Goal: Information Seeking & Learning: Learn about a topic

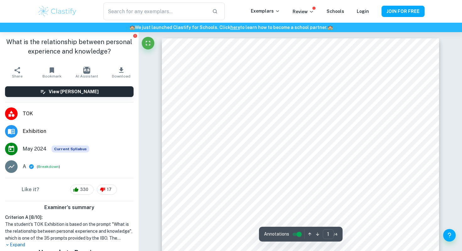
click at [70, 8] on img at bounding box center [57, 11] width 40 height 13
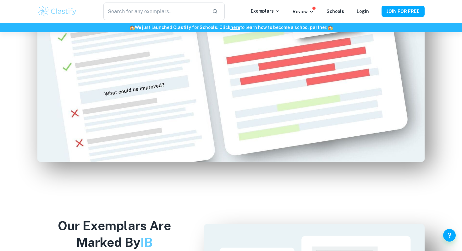
scroll to position [467, 0]
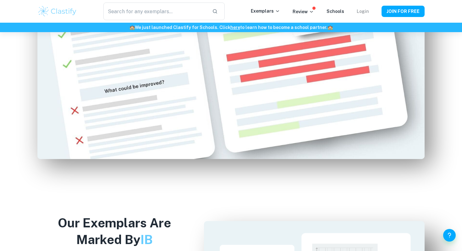
click at [366, 10] on link "Login" at bounding box center [363, 11] width 12 height 5
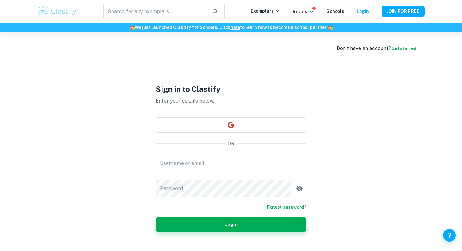
click at [66, 10] on img at bounding box center [57, 11] width 40 height 13
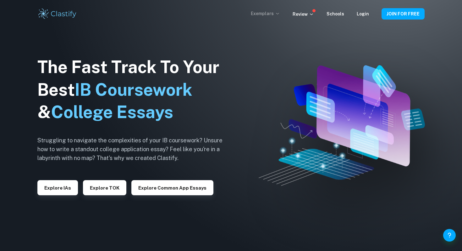
click at [271, 11] on p "Exemplars" at bounding box center [265, 13] width 29 height 7
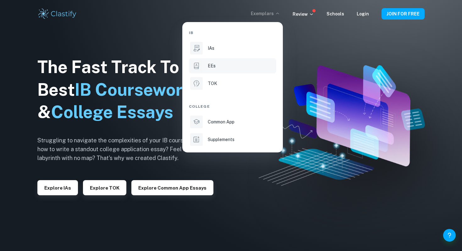
click at [245, 70] on li "EEs" at bounding box center [232, 65] width 87 height 15
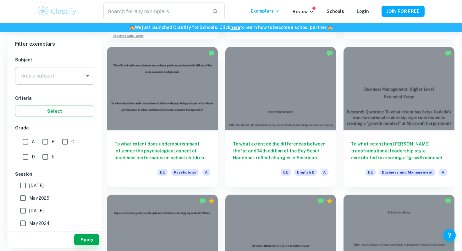
scroll to position [42, 0]
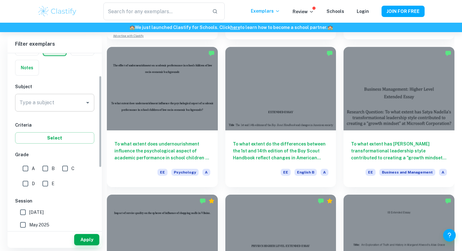
click at [79, 105] on input "Type a subject" at bounding box center [50, 103] width 64 height 12
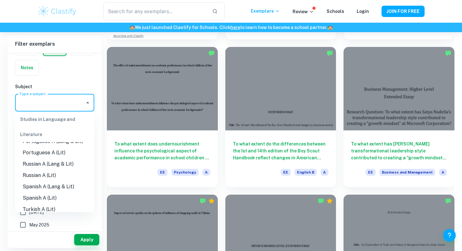
scroll to position [213, 0]
click at [74, 183] on li "Spanish A (Lang & Lit)" at bounding box center [54, 185] width 79 height 11
type input "Spanish A (Lang & Lit)"
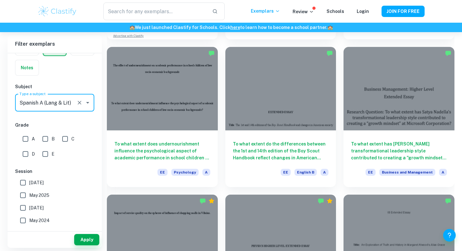
click at [27, 137] on input "A" at bounding box center [25, 138] width 13 height 13
checkbox input "true"
click at [50, 137] on input "B" at bounding box center [45, 138] width 13 height 13
checkbox input "true"
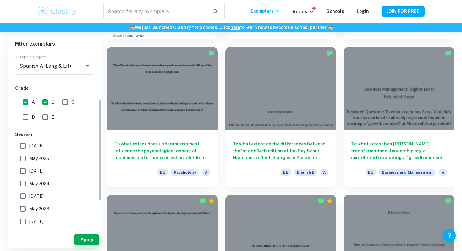
scroll to position [83, 0]
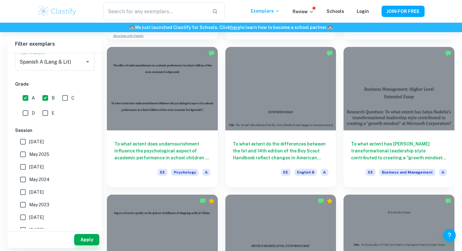
click at [24, 140] on input "May 2026" at bounding box center [23, 141] width 13 height 13
checkbox input "true"
click at [24, 152] on input "May 2025" at bounding box center [23, 154] width 13 height 13
checkbox input "true"
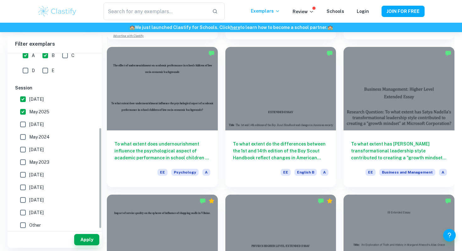
scroll to position [129, 0]
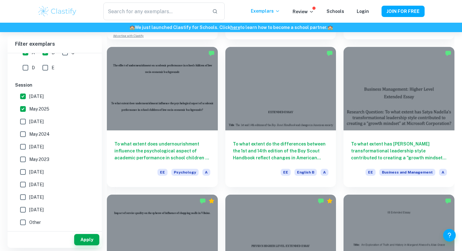
click at [21, 134] on input "May 2024" at bounding box center [23, 134] width 13 height 13
checkbox input "true"
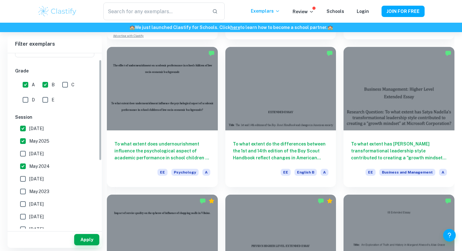
scroll to position [0, 0]
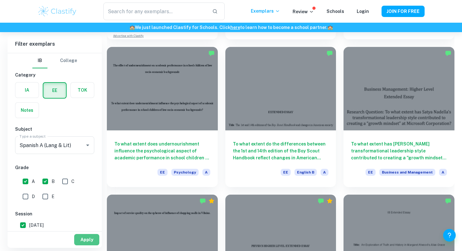
click at [80, 238] on button "Apply" at bounding box center [86, 239] width 25 height 11
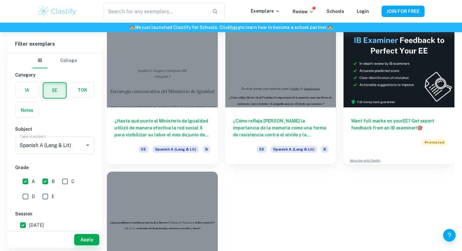
scroll to position [116, 0]
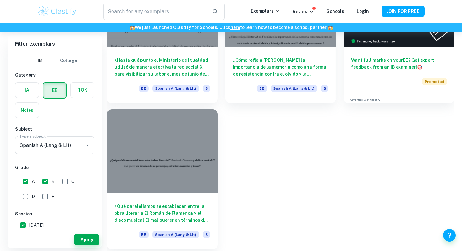
click at [181, 197] on div "¿Qué paralelismos se establecen entre la obra literaria El Román de Flamenca y …" at bounding box center [162, 220] width 111 height 57
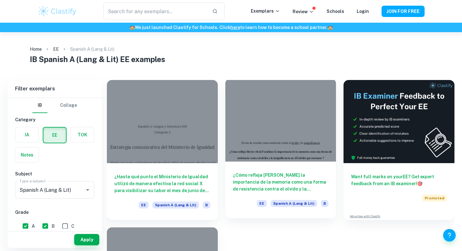
click at [266, 136] on div at bounding box center [280, 119] width 111 height 83
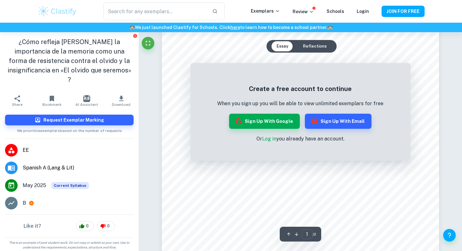
scroll to position [142, 0]
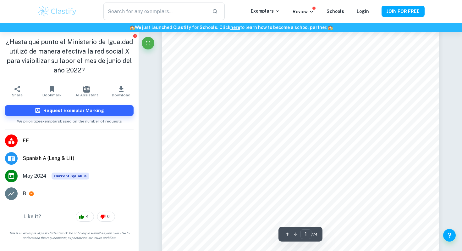
scroll to position [120, 0]
click at [82, 193] on div "B" at bounding box center [78, 194] width 111 height 8
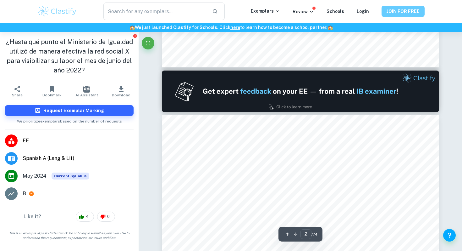
type input "1"
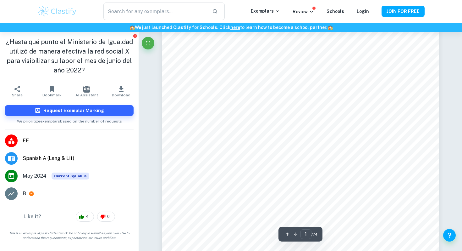
scroll to position [0, 0]
